Goal: Task Accomplishment & Management: Complete application form

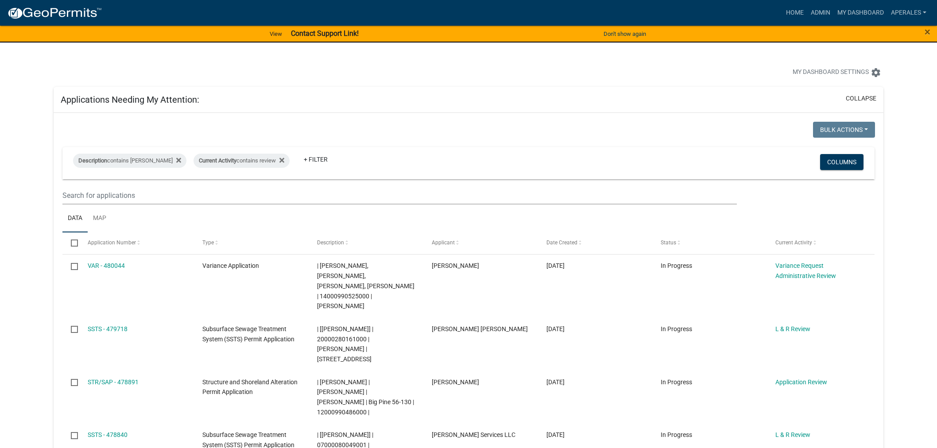
select select "3: 100"
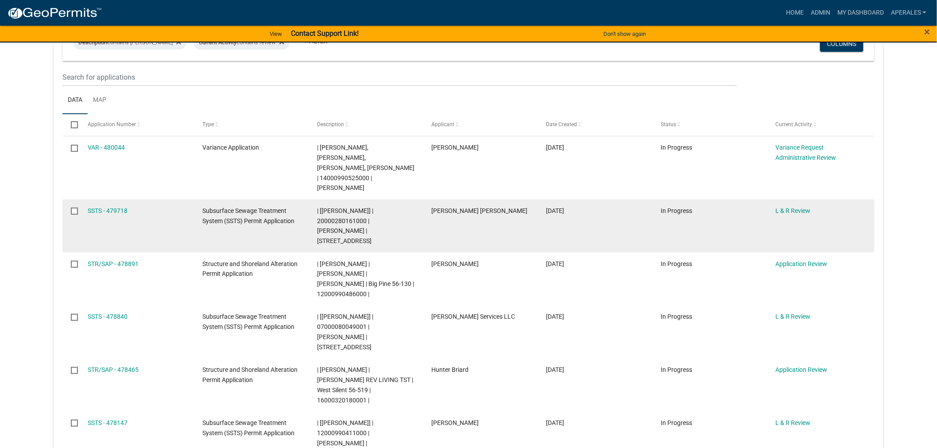
scroll to position [49, 0]
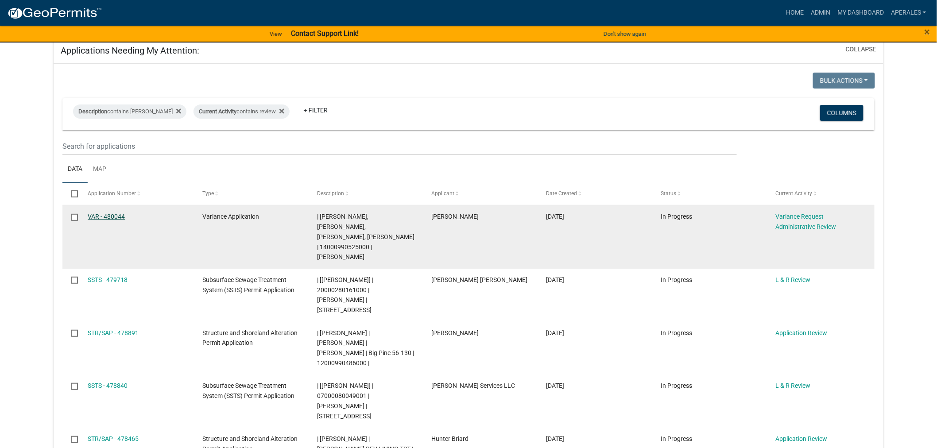
click at [112, 218] on link "VAR - 480044" at bounding box center [106, 216] width 37 height 7
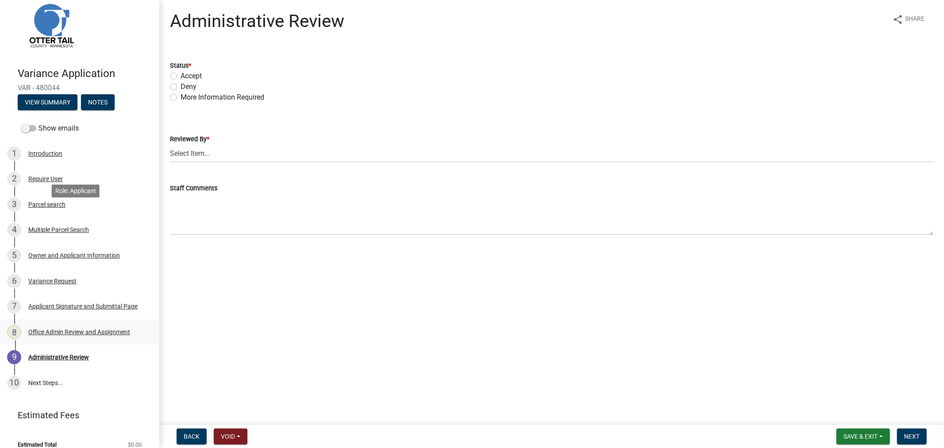
scroll to position [27, 0]
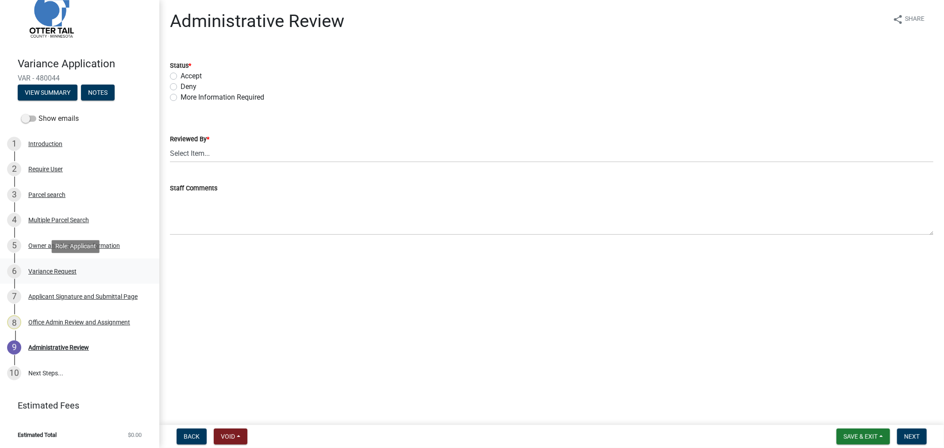
click at [38, 268] on div "Variance Request" at bounding box center [52, 271] width 48 height 6
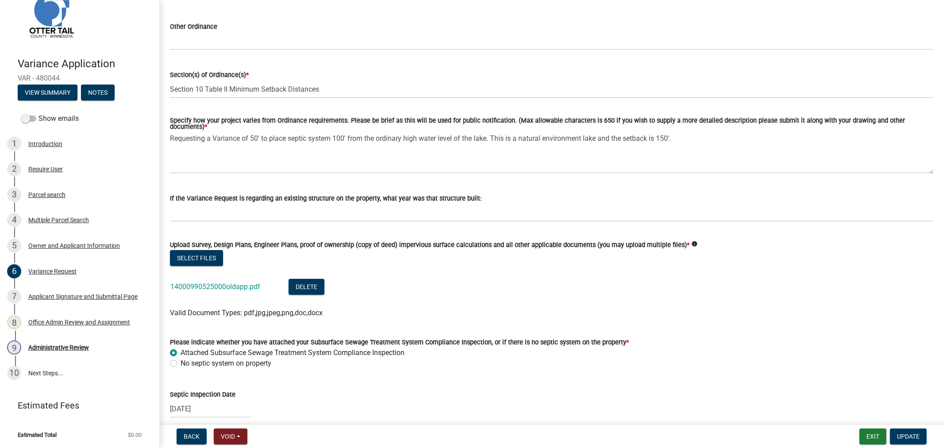
scroll to position [147, 0]
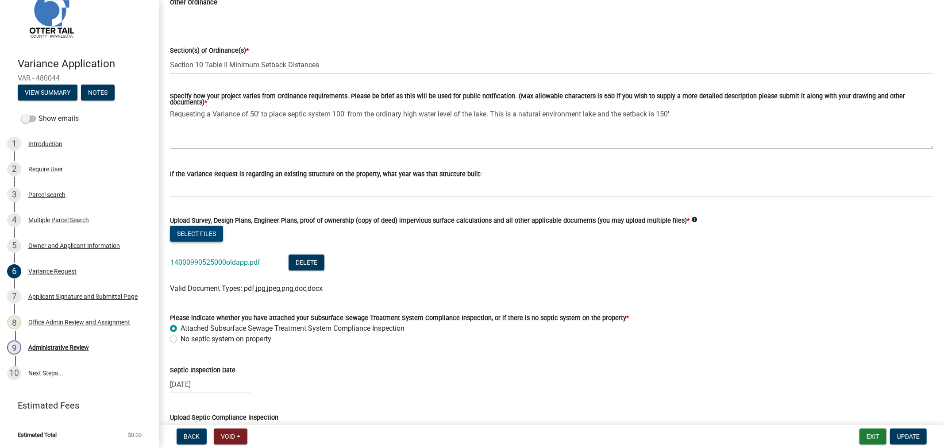
click at [197, 226] on button "Select files" at bounding box center [196, 234] width 53 height 16
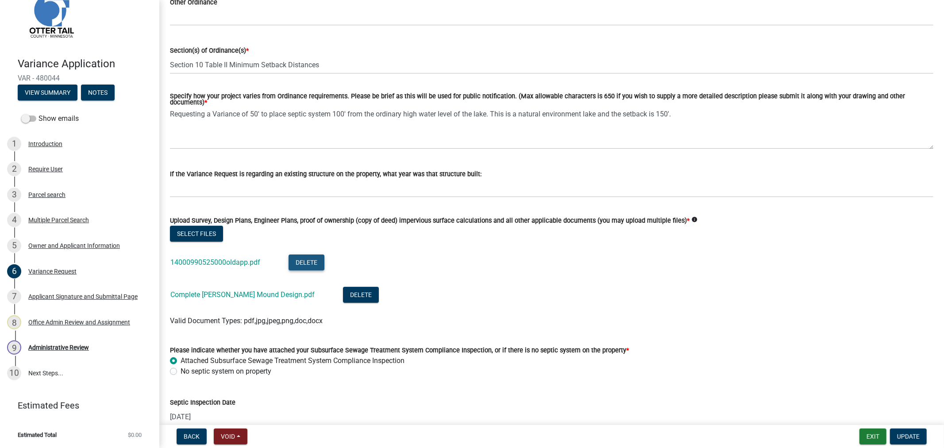
click at [297, 259] on button "Delete" at bounding box center [307, 262] width 36 height 16
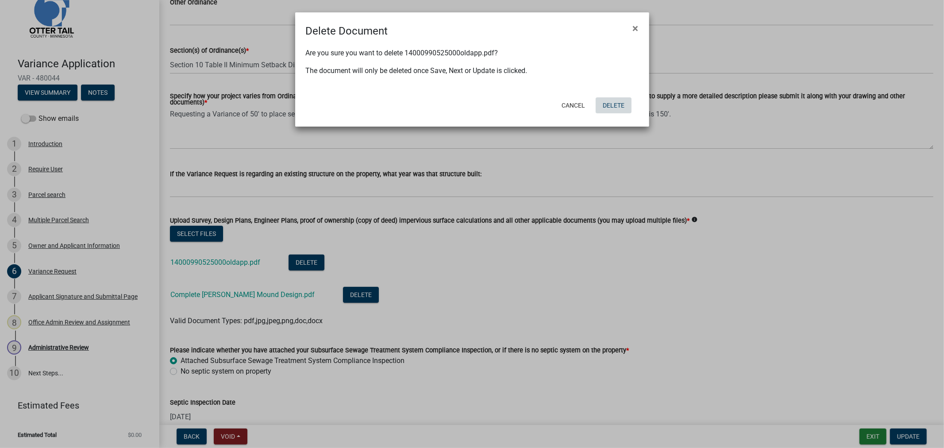
click at [606, 107] on button "Delete" at bounding box center [614, 105] width 36 height 16
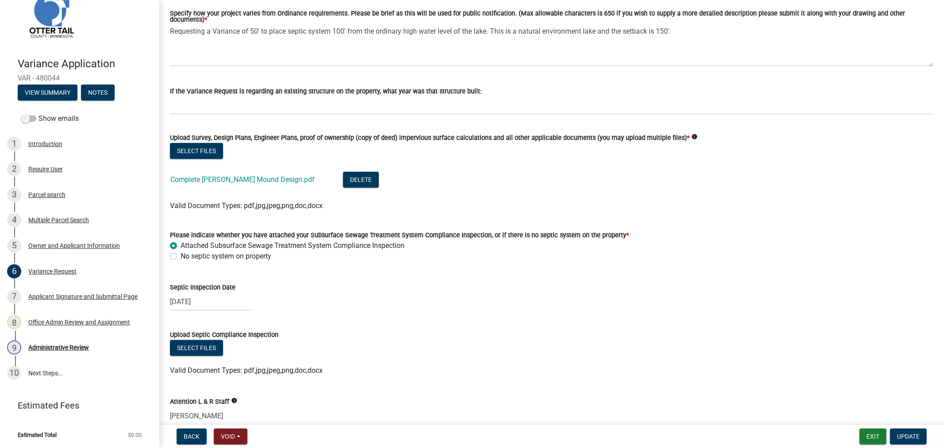
scroll to position [271, 0]
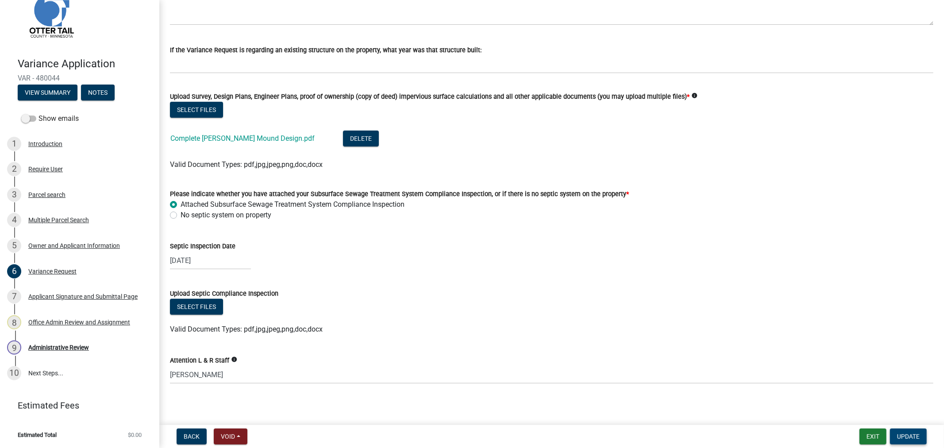
click at [898, 436] on span "Update" at bounding box center [908, 436] width 23 height 7
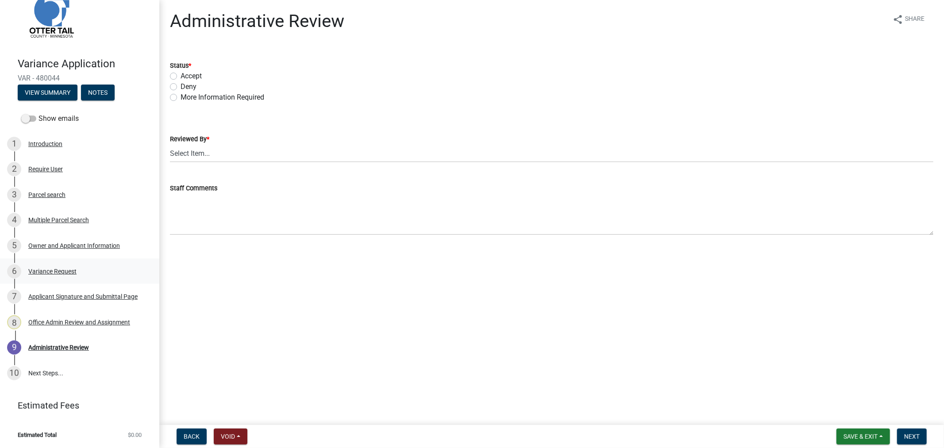
click at [40, 272] on div "Variance Request" at bounding box center [52, 271] width 48 height 6
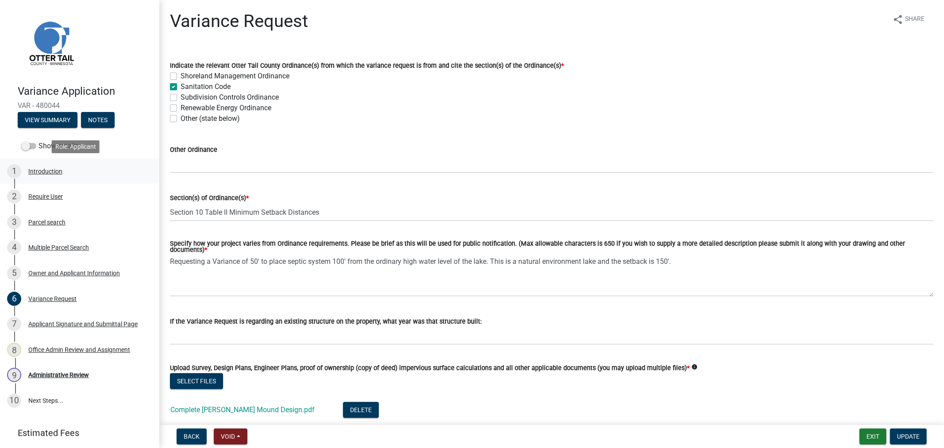
click at [60, 175] on div "1 Introduction" at bounding box center [76, 171] width 138 height 14
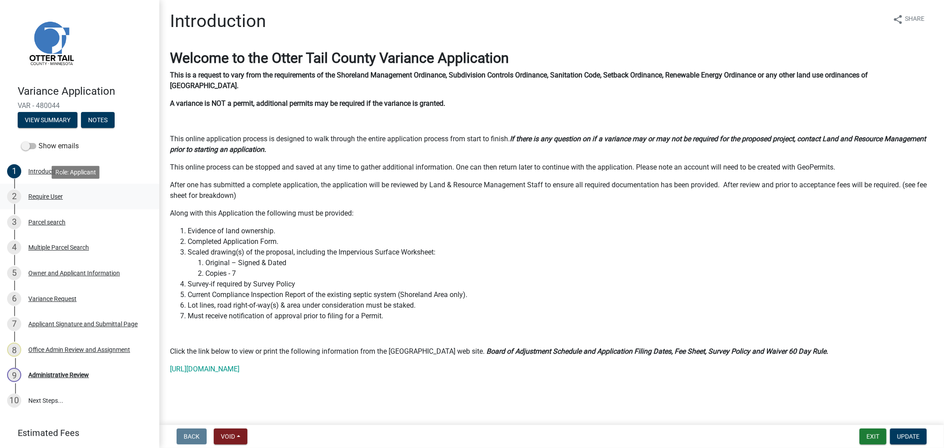
click at [50, 196] on div "Require User" at bounding box center [45, 196] width 35 height 6
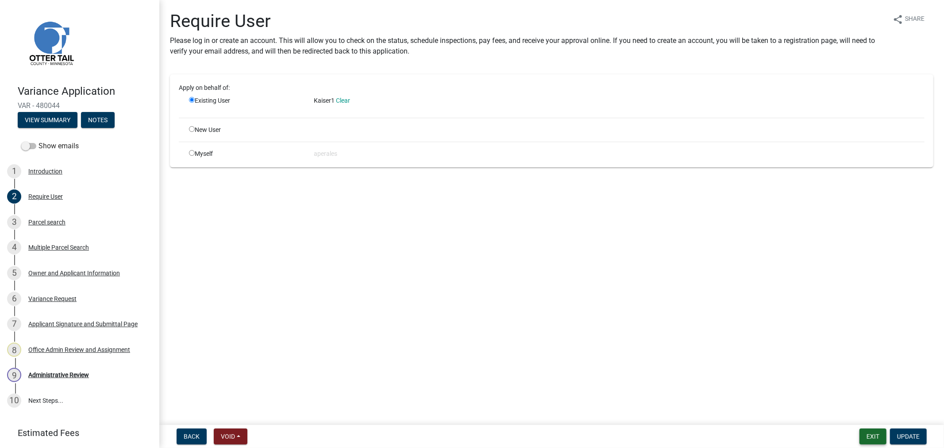
click at [869, 439] on button "Exit" at bounding box center [872, 436] width 27 height 16
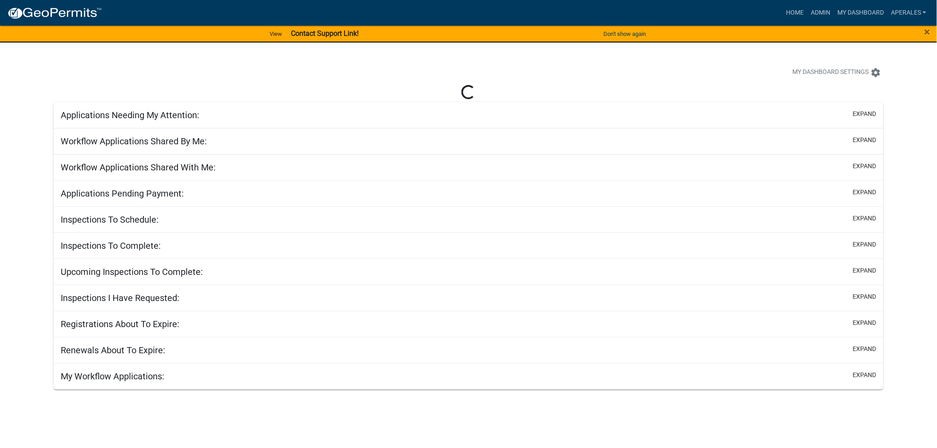
select select "3: 100"
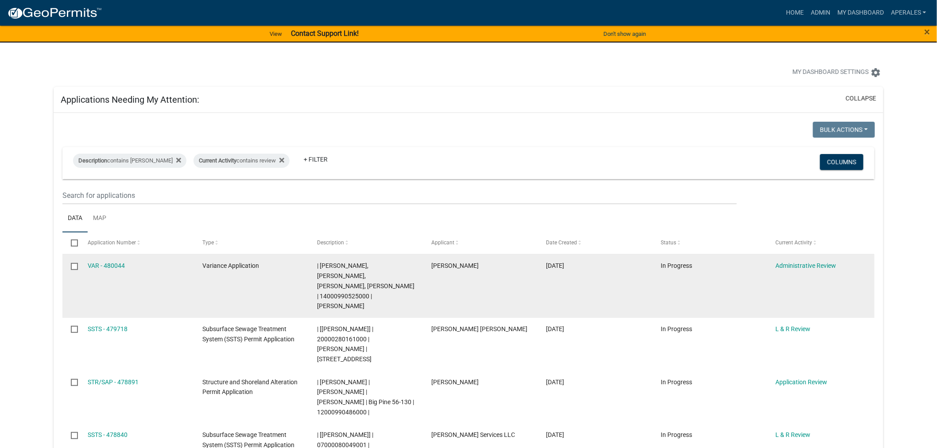
click at [236, 269] on span "Variance Application" at bounding box center [230, 265] width 57 height 7
click at [88, 263] on link "VAR - 480044" at bounding box center [106, 265] width 37 height 7
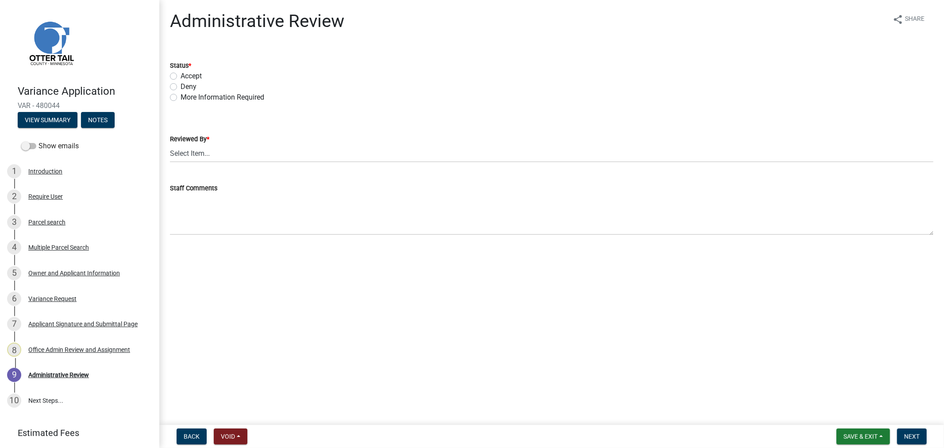
click at [181, 77] on label "Accept" at bounding box center [191, 76] width 21 height 11
click at [181, 77] on input "Accept" at bounding box center [184, 74] width 6 height 6
radio input "true"
click at [188, 147] on select "Select Item... [PERSON_NAME] [PERSON_NAME] [PERSON_NAME] [PERSON_NAME] [PERSON_…" at bounding box center [551, 153] width 763 height 18
click at [170, 144] on select "Select Item... [PERSON_NAME] [PERSON_NAME] [PERSON_NAME] [PERSON_NAME] [PERSON_…" at bounding box center [551, 153] width 763 height 18
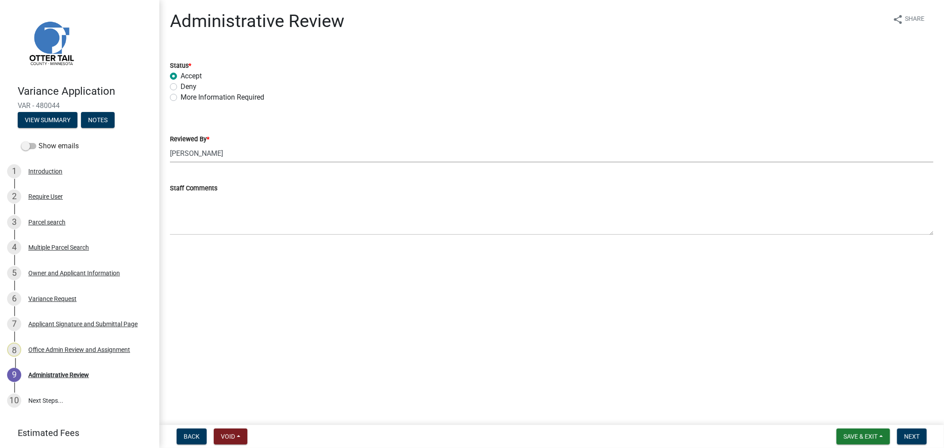
select select "4ffc802c-a91c-4807-8d38-a10afb9862f8"
click at [912, 431] on button "Next" at bounding box center [912, 436] width 30 height 16
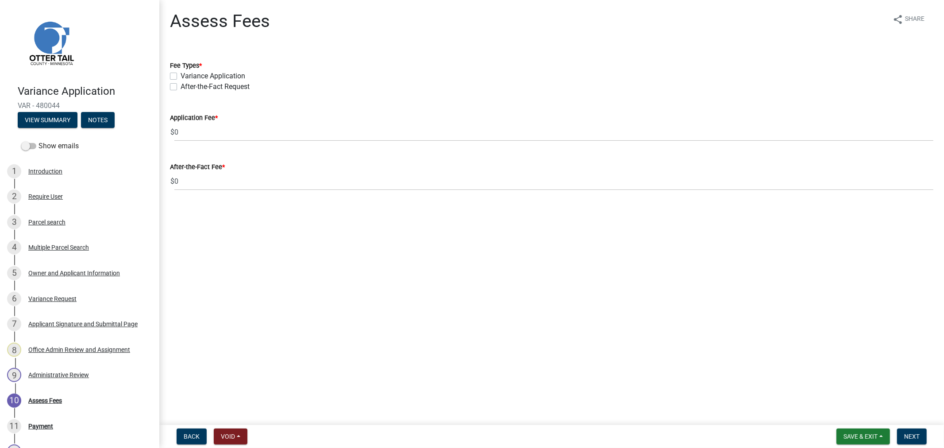
click at [181, 76] on label "Variance Application" at bounding box center [213, 76] width 65 height 11
click at [181, 76] on input "Variance Application" at bounding box center [184, 74] width 6 height 6
checkbox input "true"
checkbox input "false"
click at [910, 435] on span "Next" at bounding box center [911, 436] width 15 height 7
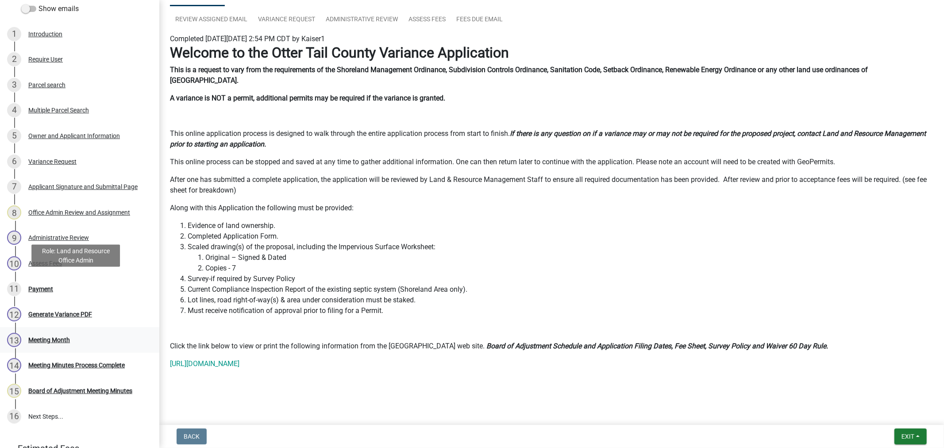
scroll to position [147, 0]
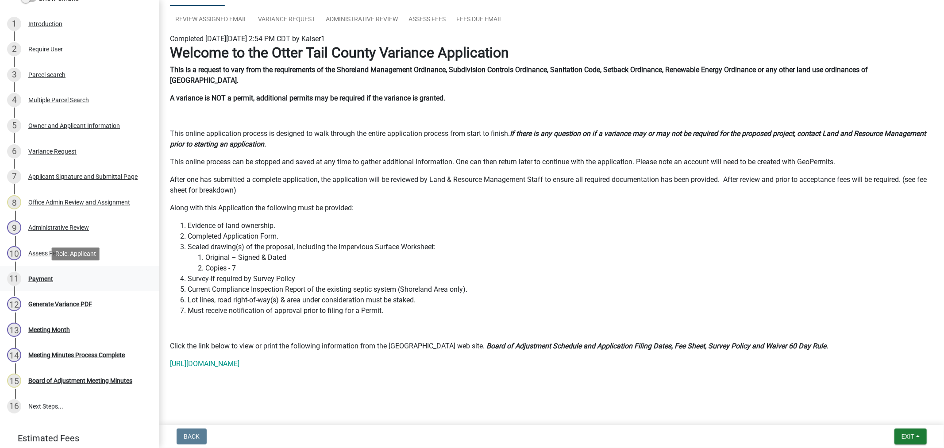
click at [38, 279] on div "Payment" at bounding box center [40, 279] width 25 height 6
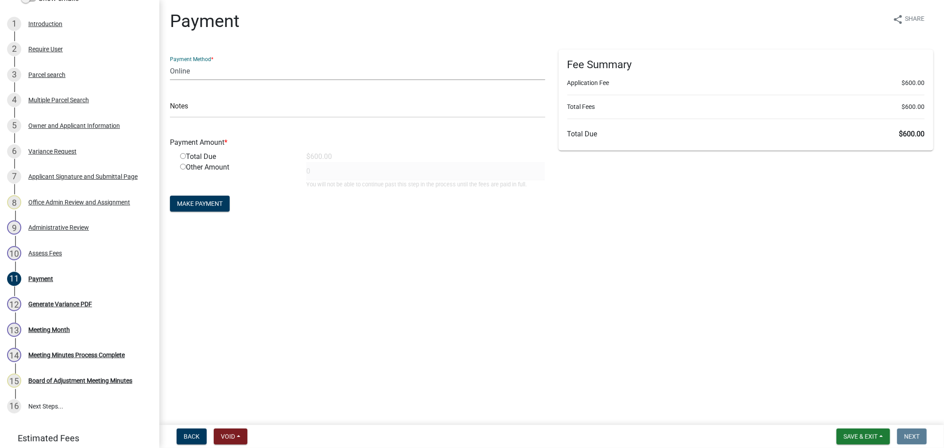
click at [204, 77] on select "Credit Card POS Check Cash Online" at bounding box center [357, 71] width 375 height 18
select select "1: 0"
click at [170, 62] on select "Credit Card POS Check Cash Online" at bounding box center [357, 71] width 375 height 18
click at [202, 107] on input "text" at bounding box center [357, 109] width 375 height 18
type input "2904"
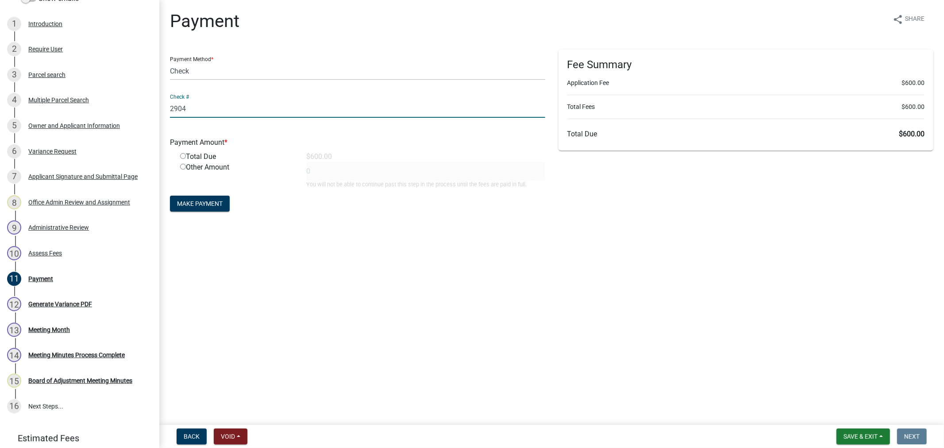
click at [182, 156] on input "radio" at bounding box center [183, 156] width 6 height 6
radio input "true"
type input "600"
click at [205, 111] on input "2904" at bounding box center [357, 109] width 375 height 18
type input "2904 rec # 2025-021"
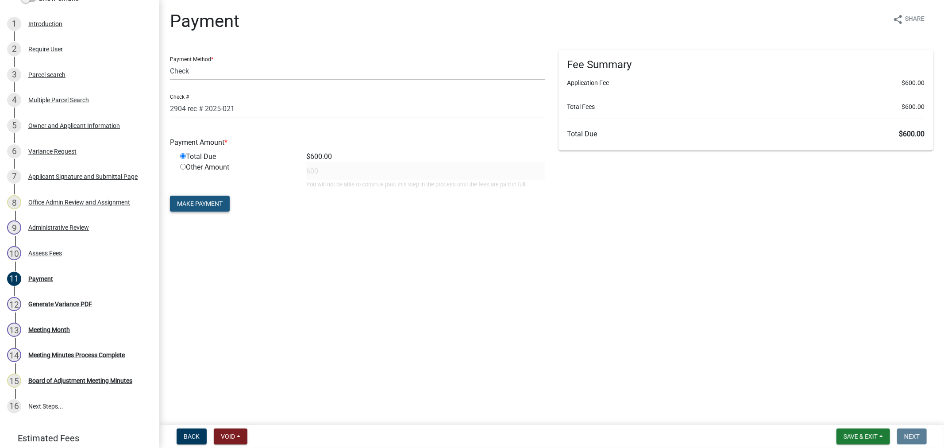
click at [207, 206] on span "Make Payment" at bounding box center [200, 203] width 46 height 7
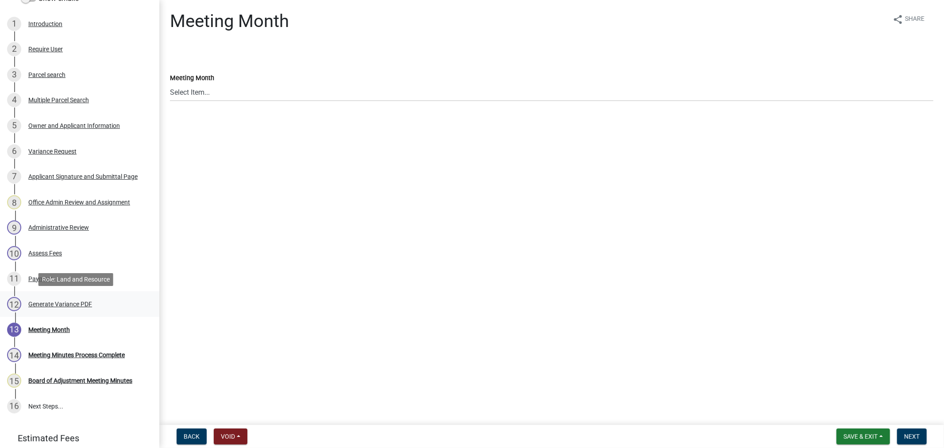
click at [54, 301] on div "Generate Variance PDF" at bounding box center [60, 304] width 64 height 6
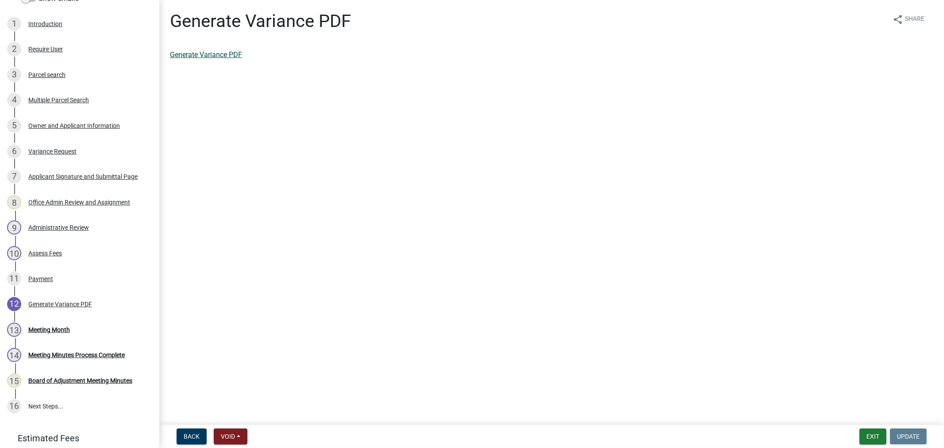
click at [204, 57] on link "Generate Variance PDF" at bounding box center [206, 54] width 72 height 8
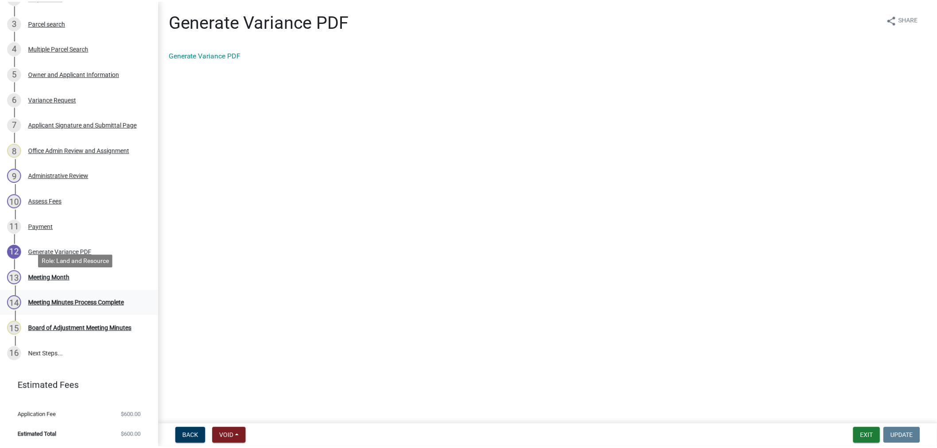
scroll to position [200, 0]
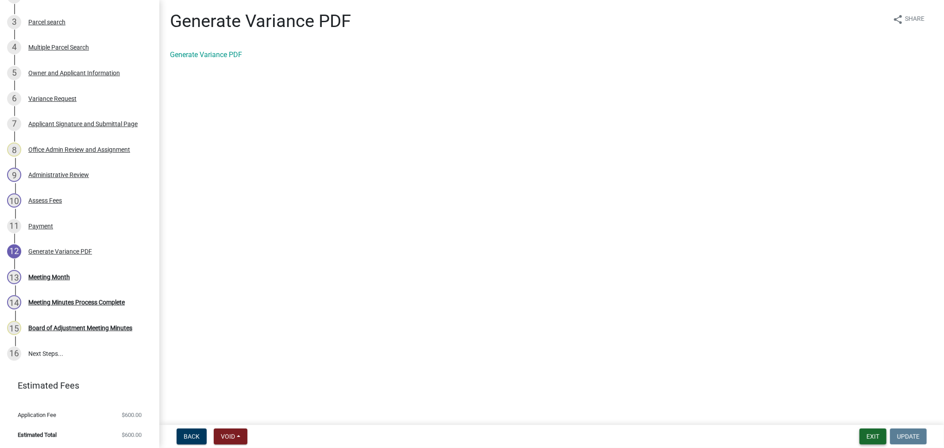
click at [868, 435] on button "Exit" at bounding box center [872, 436] width 27 height 16
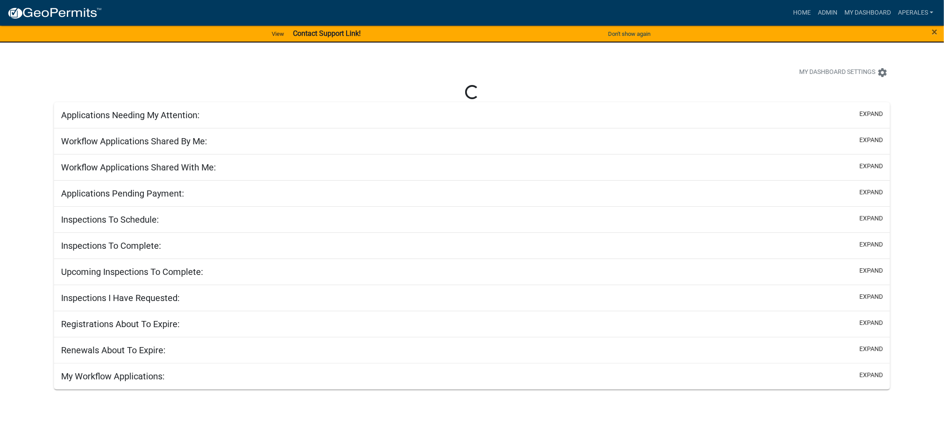
select select "3: 100"
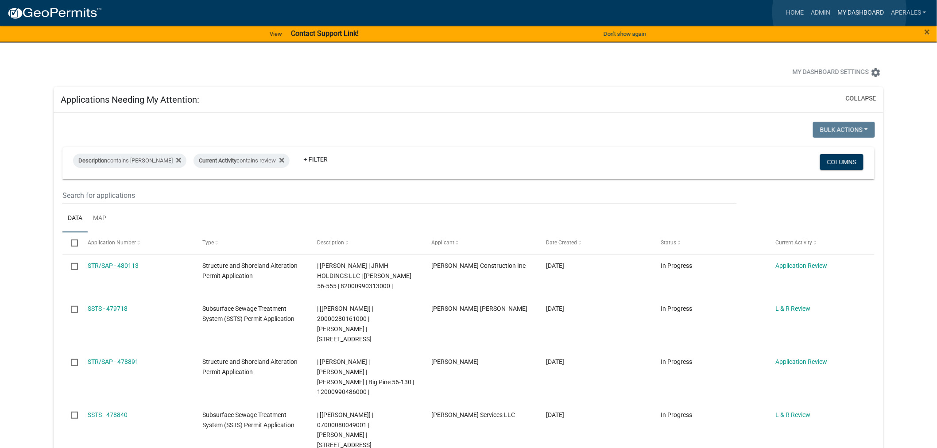
click at [839, 12] on link "My Dashboard" at bounding box center [860, 12] width 54 height 17
click at [805, 13] on link "Home" at bounding box center [794, 12] width 25 height 17
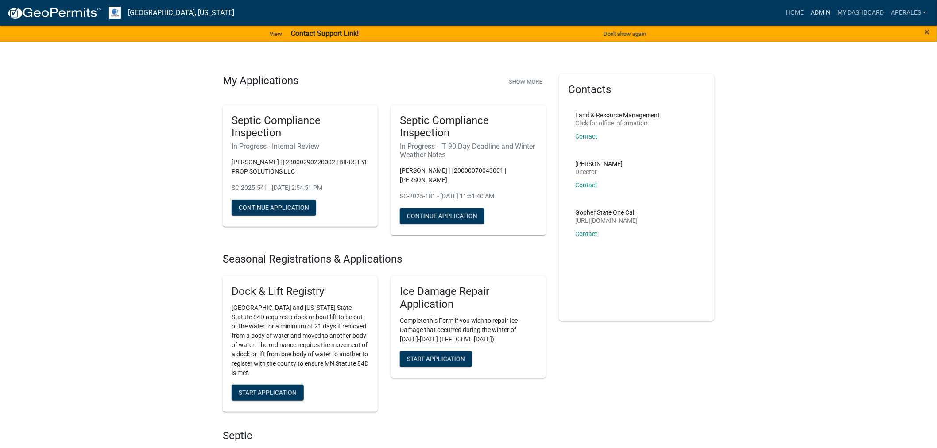
click at [821, 8] on link "Admin" at bounding box center [820, 12] width 27 height 17
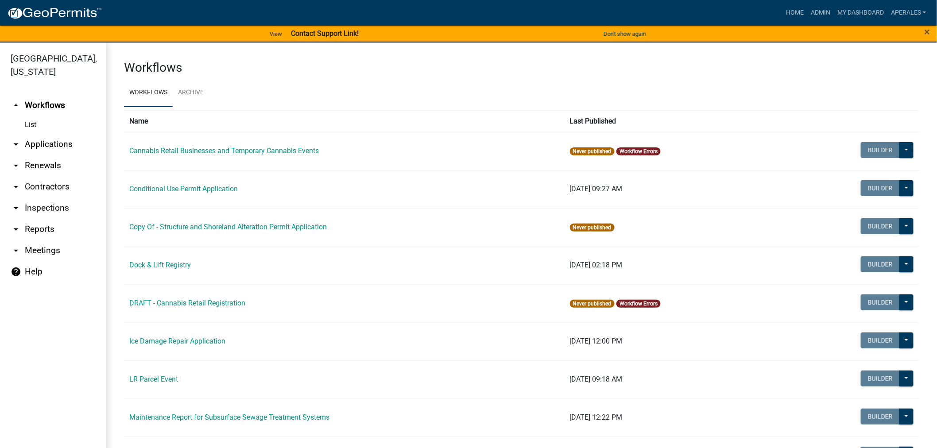
click at [50, 144] on link "arrow_drop_down Applications" at bounding box center [53, 144] width 106 height 21
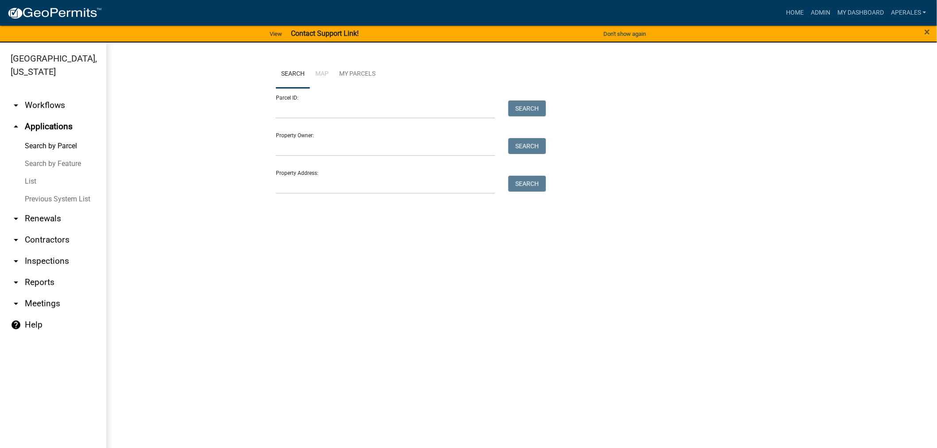
click at [406, 96] on div "Parcel ID: Search" at bounding box center [409, 103] width 266 height 31
click at [386, 113] on input "Parcel ID:" at bounding box center [385, 109] width 219 height 18
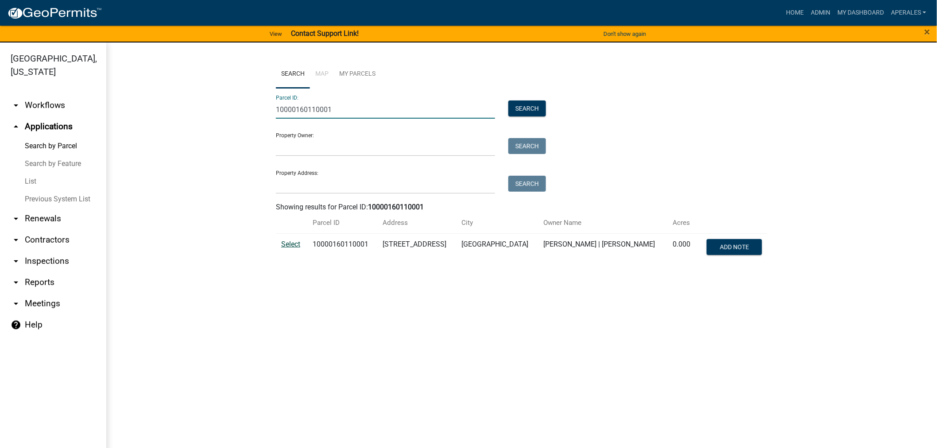
type input "10000160110001"
click at [292, 244] on span "Select" at bounding box center [290, 244] width 19 height 8
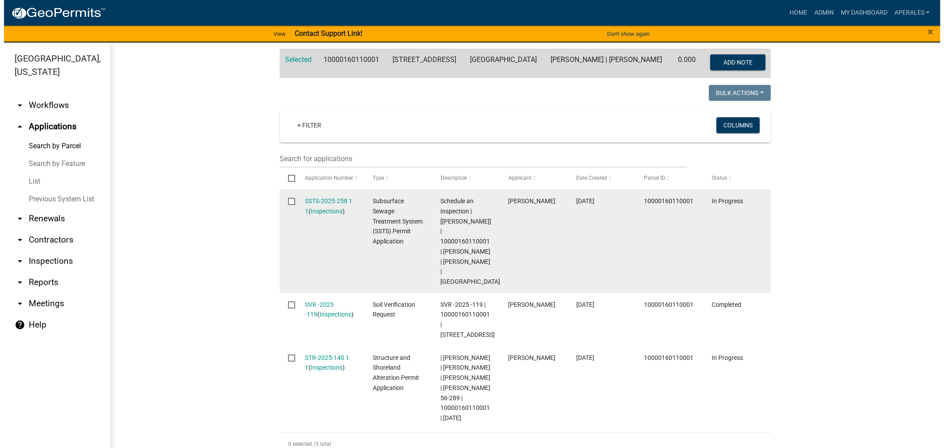
scroll to position [246, 0]
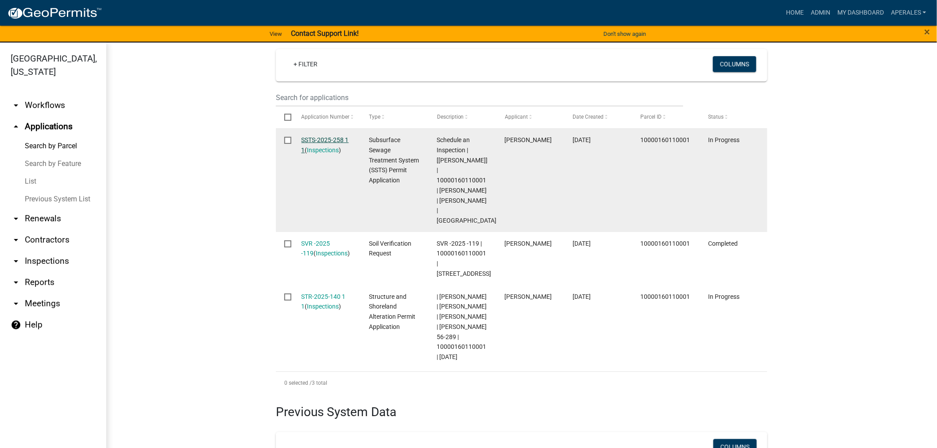
click at [313, 139] on link "SSTS-2025-258 1 1" at bounding box center [324, 144] width 47 height 17
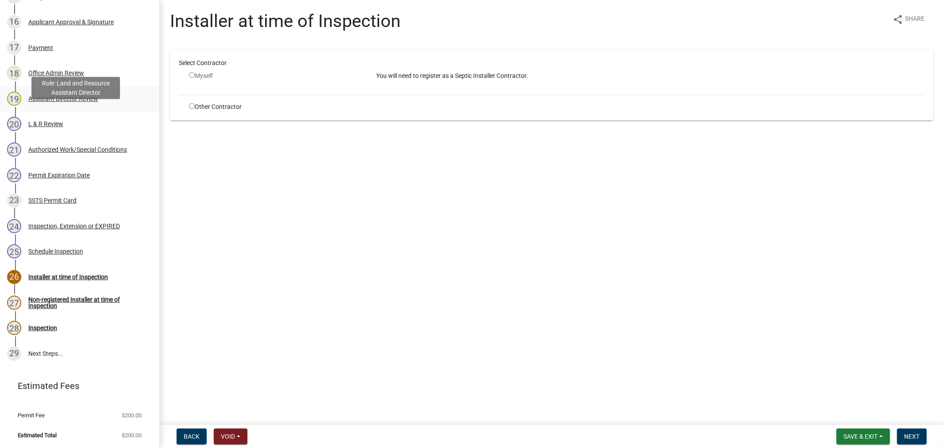
scroll to position [508, 0]
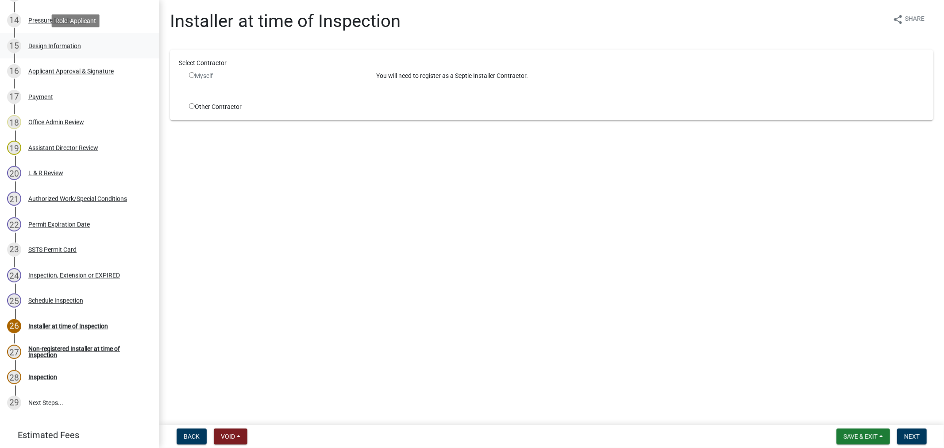
click at [51, 39] on div "15 Design Information" at bounding box center [76, 46] width 138 height 14
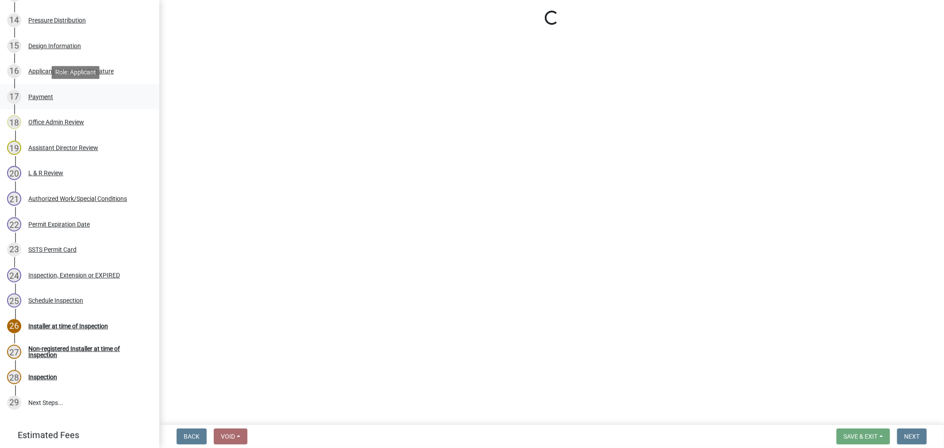
scroll to position [459, 0]
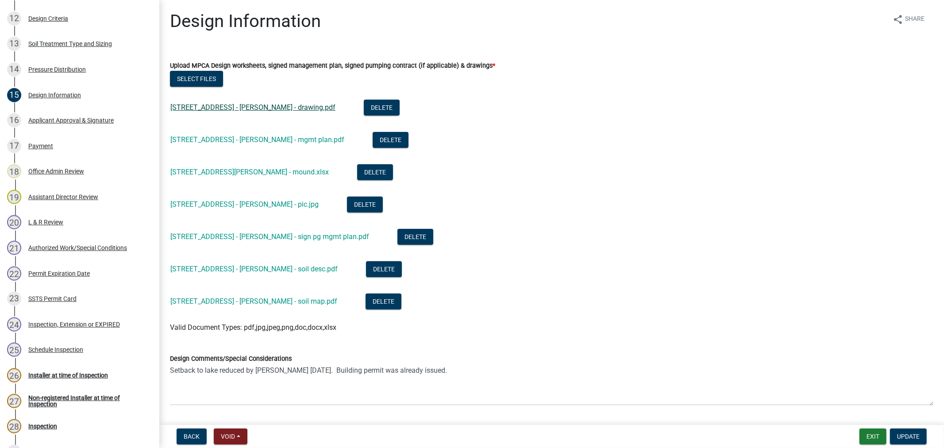
click at [271, 105] on link "[STREET_ADDRESS] - [PERSON_NAME] - drawing.pdf" at bounding box center [252, 107] width 165 height 8
